Goal: Transaction & Acquisition: Purchase product/service

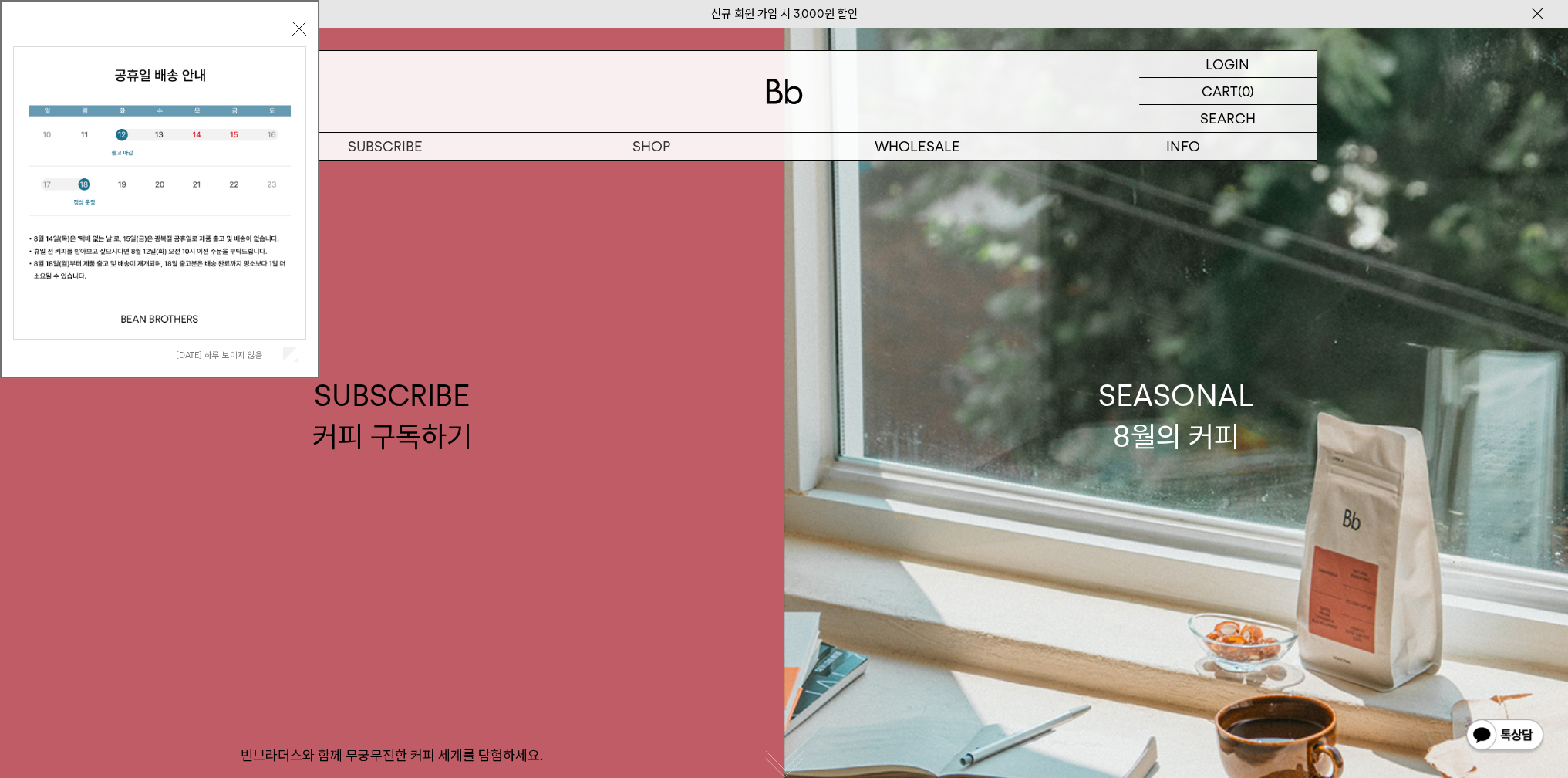
click at [307, 37] on div "오늘 하루 보이지 않음 닫기" at bounding box center [160, 189] width 320 height 379
click at [309, 26] on div "오늘 하루 보이지 않음 닫기" at bounding box center [160, 189] width 320 height 379
click at [300, 25] on button "닫기" at bounding box center [299, 29] width 14 height 14
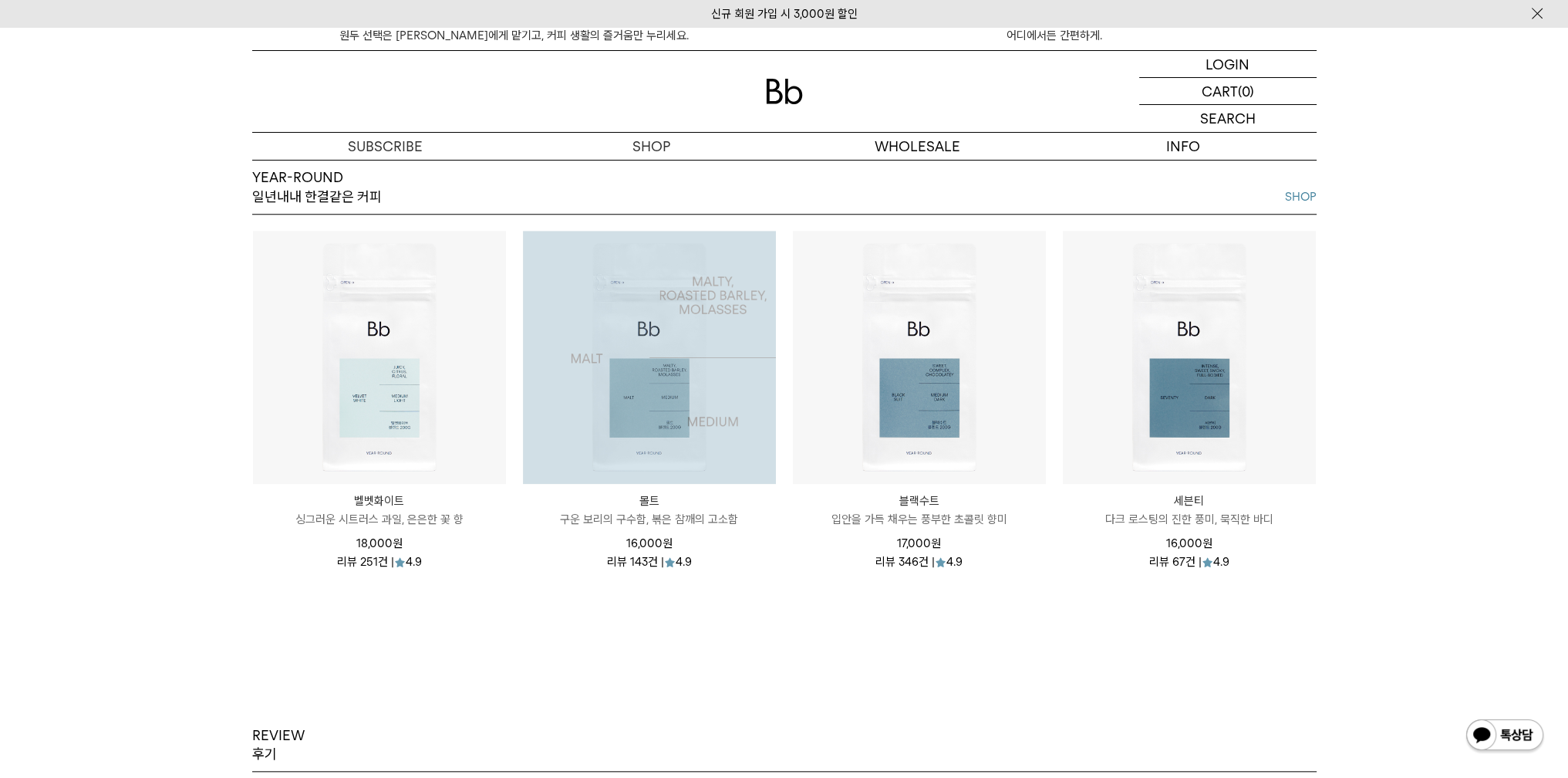
scroll to position [2006, 0]
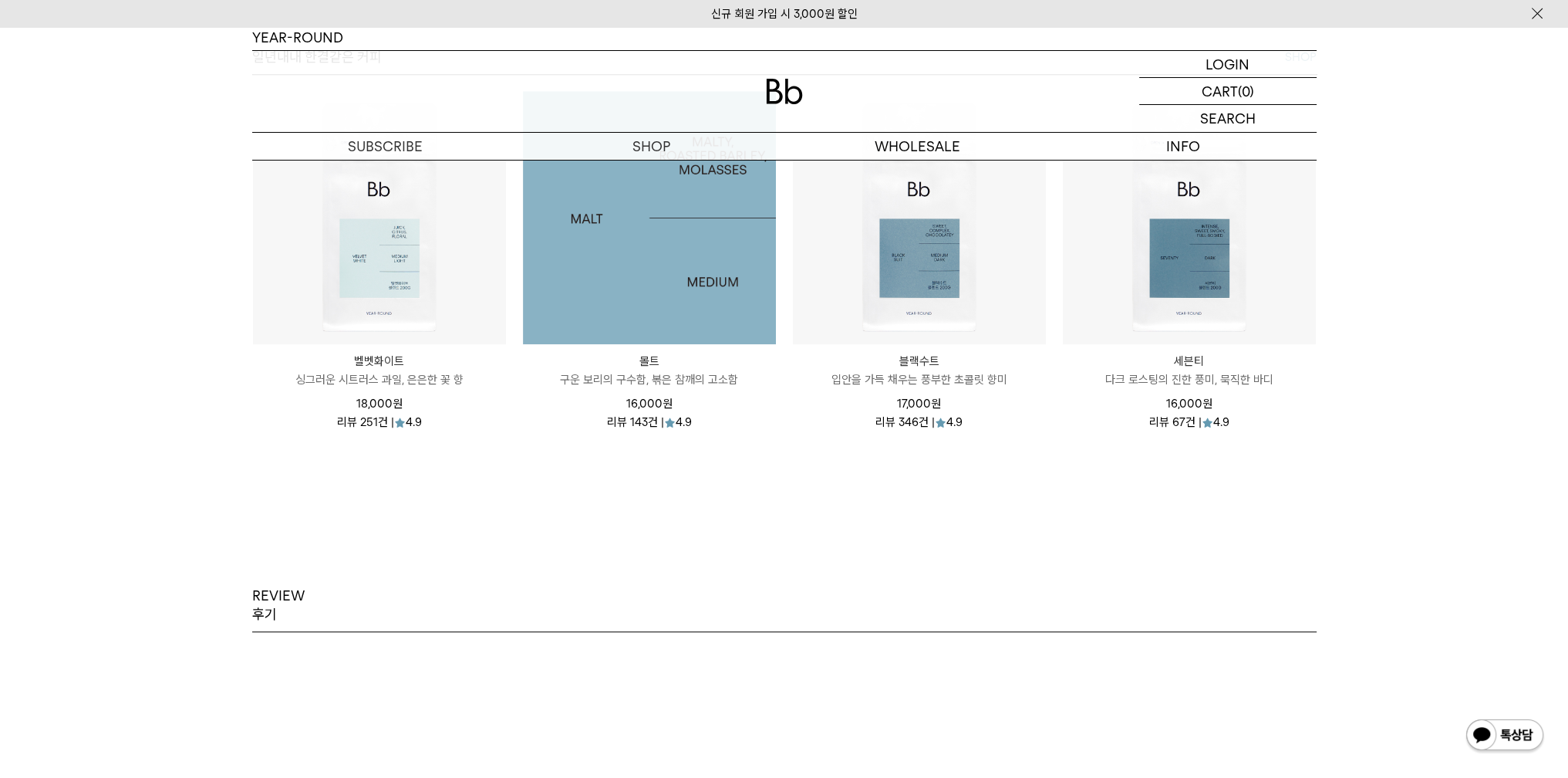
click at [672, 336] on img at bounding box center [649, 218] width 253 height 253
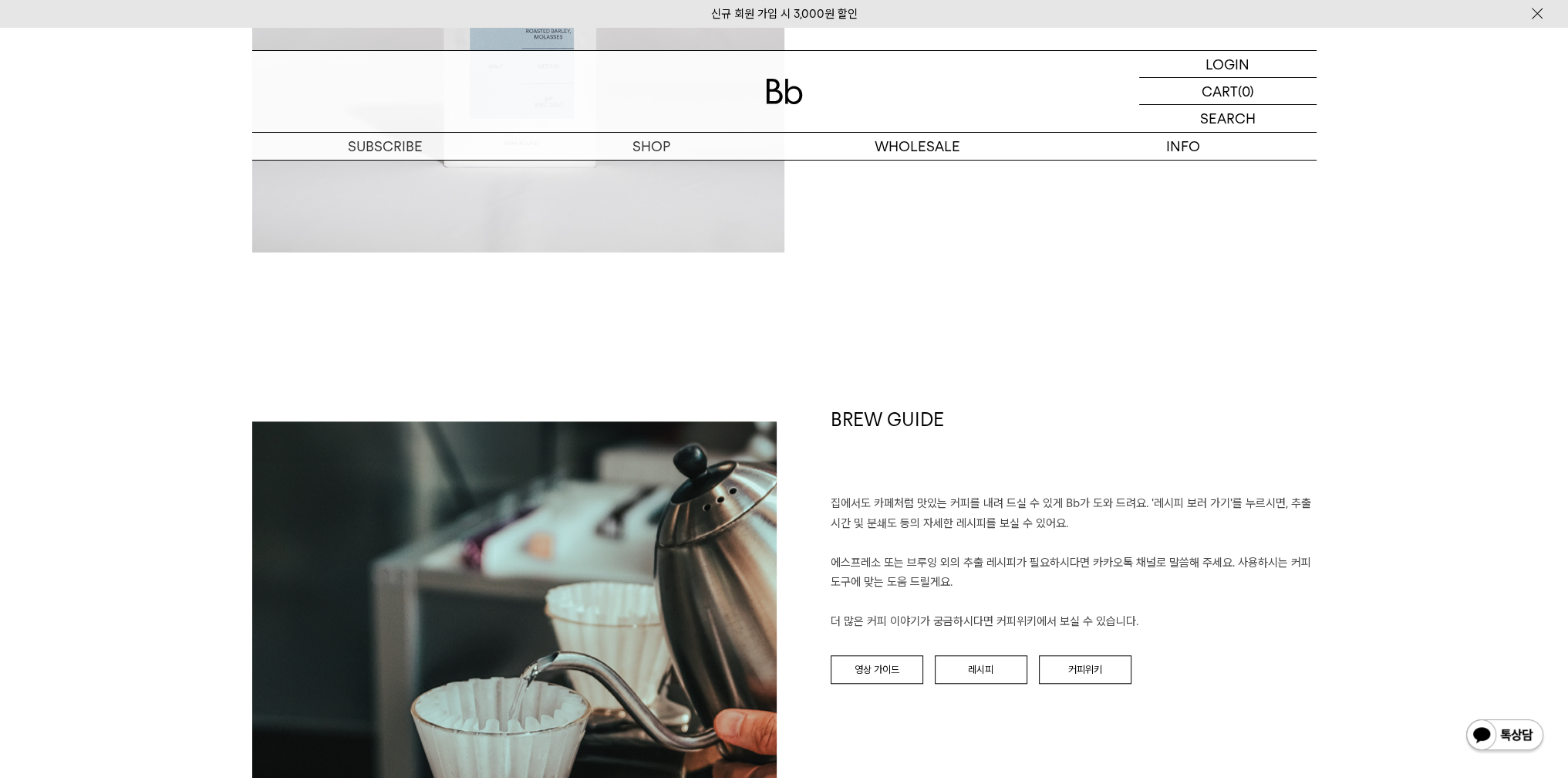
scroll to position [2006, 0]
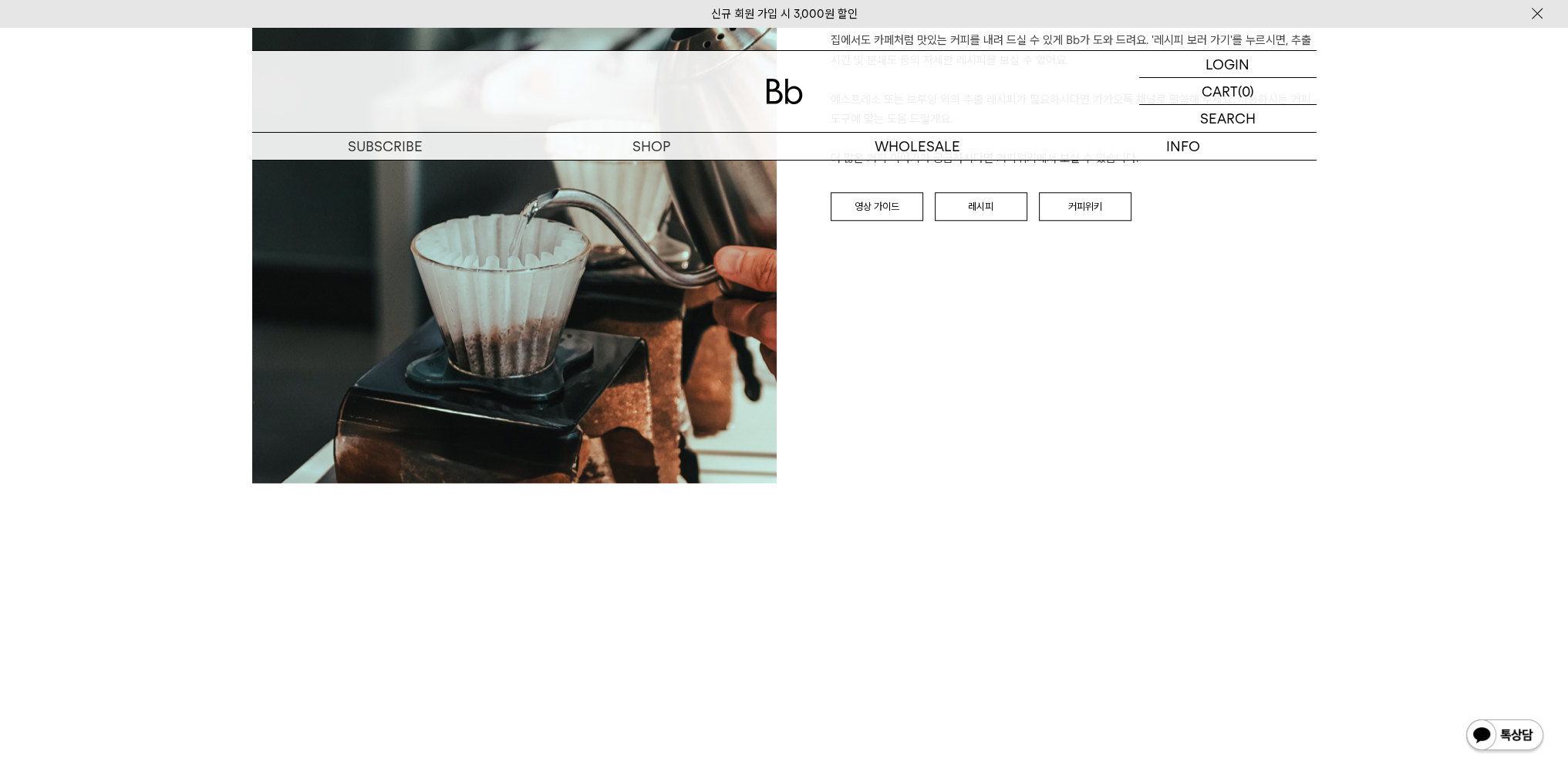
click at [85, 277] on div "SHOP 숍 ALL 원두 ALL YEAR-ROUND SEASONAL 드립백/콜드브루/캡슐 선물세트 커피용품 프로그램 SHOP 몰트 [GEOGR…" at bounding box center [784, 36] width 1568 height 4031
